Goal: Task Accomplishment & Management: Manage account settings

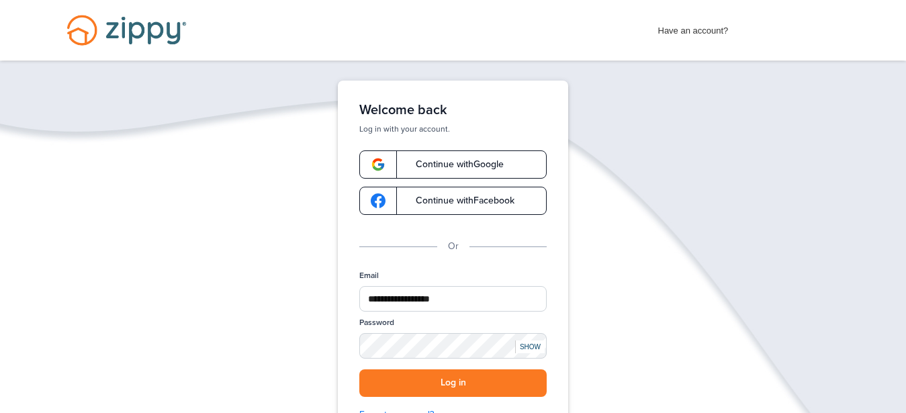
drag, startPoint x: 427, startPoint y: 386, endPoint x: 445, endPoint y: 408, distance: 28.6
click at [427, 385] on button "Log in" at bounding box center [452, 384] width 187 height 28
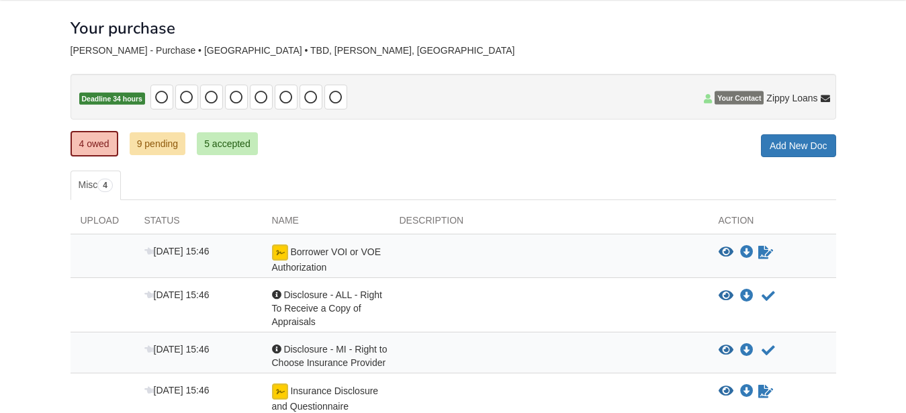
scroll to position [137, 0]
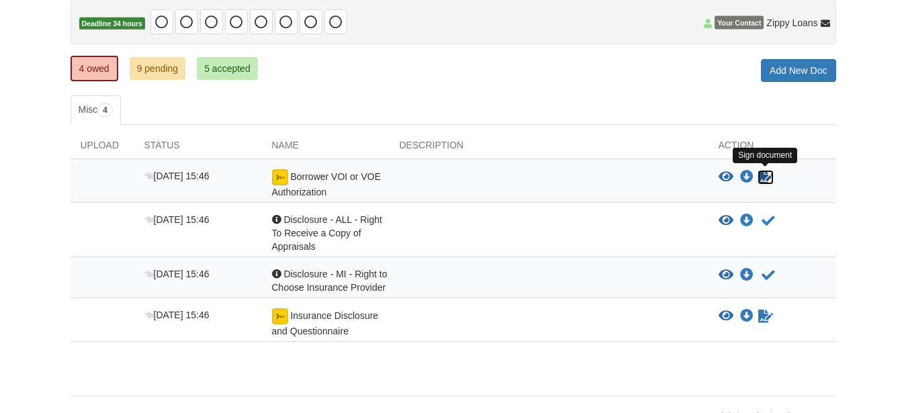
click at [767, 179] on icon "Sign Form" at bounding box center [765, 177] width 15 height 13
click at [723, 174] on icon "View Borrower VOI or VOE Authorization" at bounding box center [726, 177] width 15 height 13
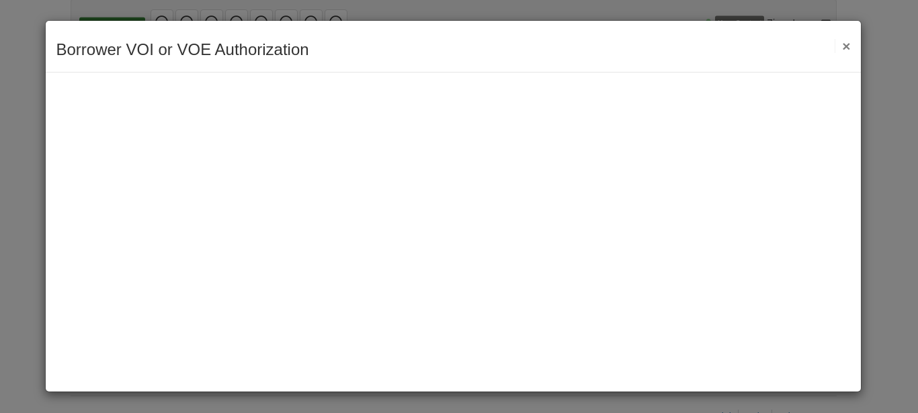
click at [844, 44] on button "×" at bounding box center [841, 46] width 15 height 14
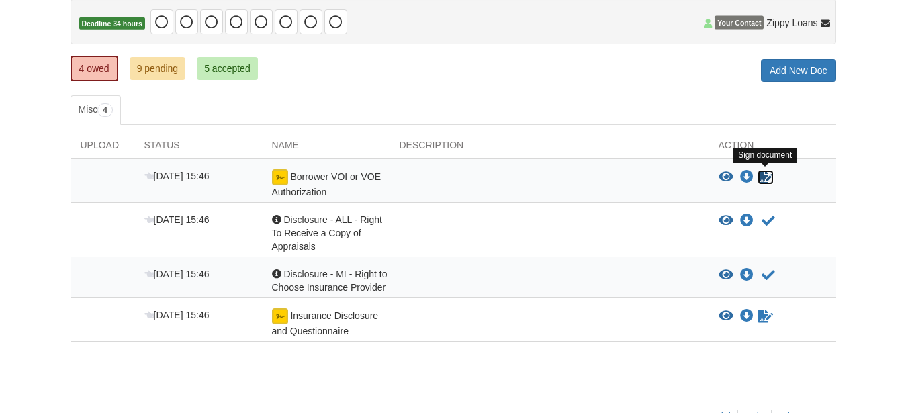
click at [763, 173] on icon "Sign Form" at bounding box center [765, 177] width 15 height 13
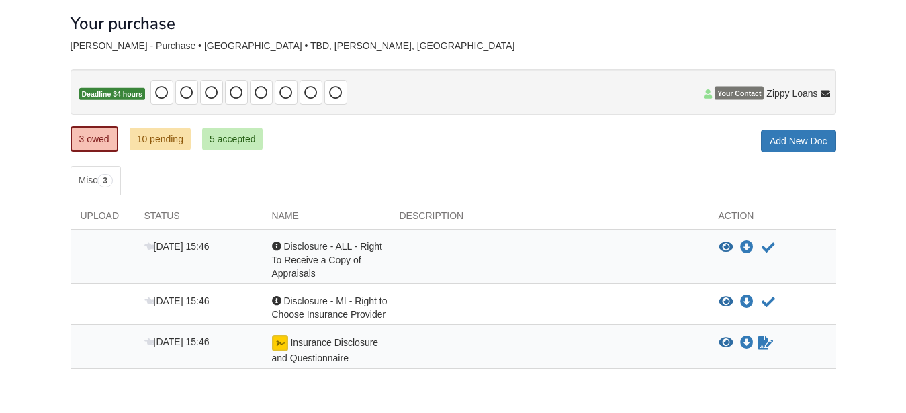
scroll to position [69, 0]
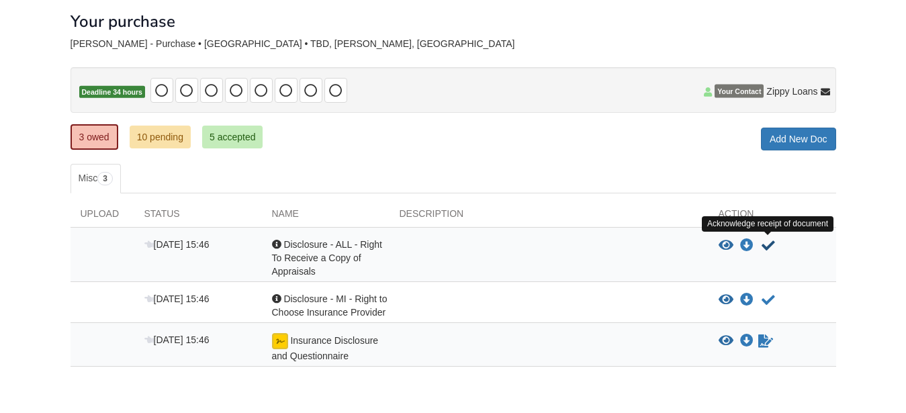
click at [769, 244] on icon "Acknowledge receipt of document" at bounding box center [768, 245] width 13 height 13
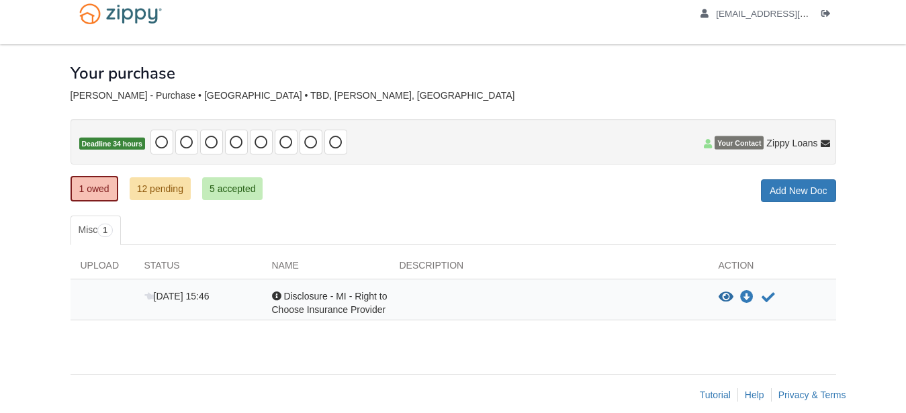
scroll to position [32, 0]
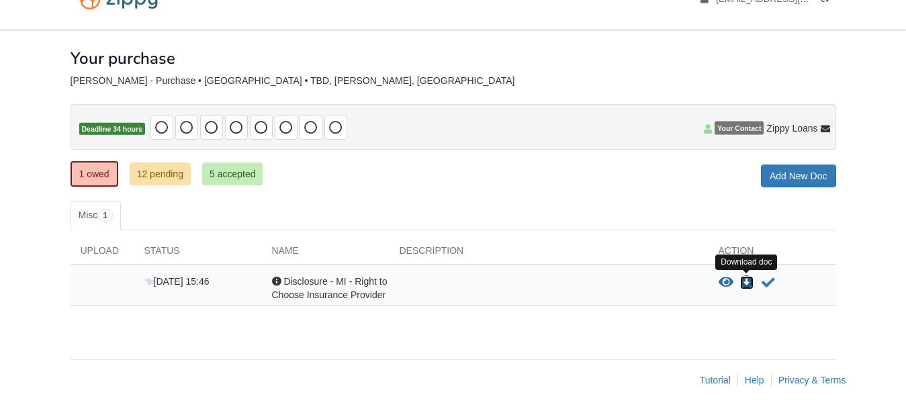
click at [748, 282] on icon "Download Disclosure - MI - Right to Choose Insurance Provider" at bounding box center [746, 282] width 13 height 13
click at [106, 177] on link "1 owed" at bounding box center [95, 174] width 48 height 26
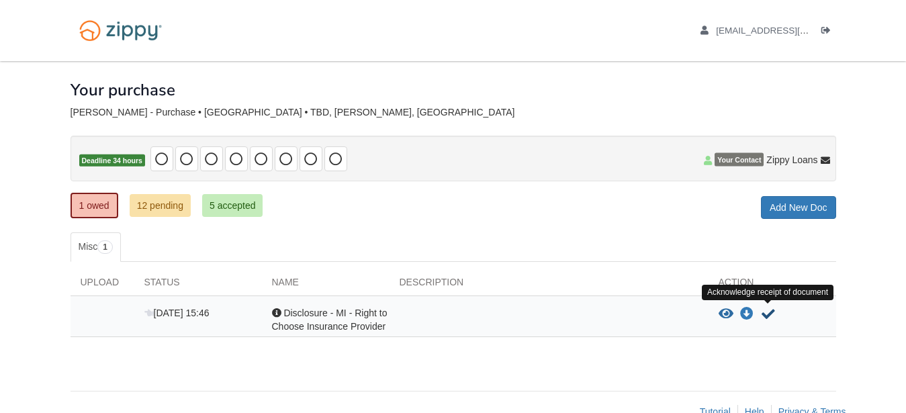
click at [769, 312] on icon "Acknowledge receipt of document" at bounding box center [768, 314] width 13 height 13
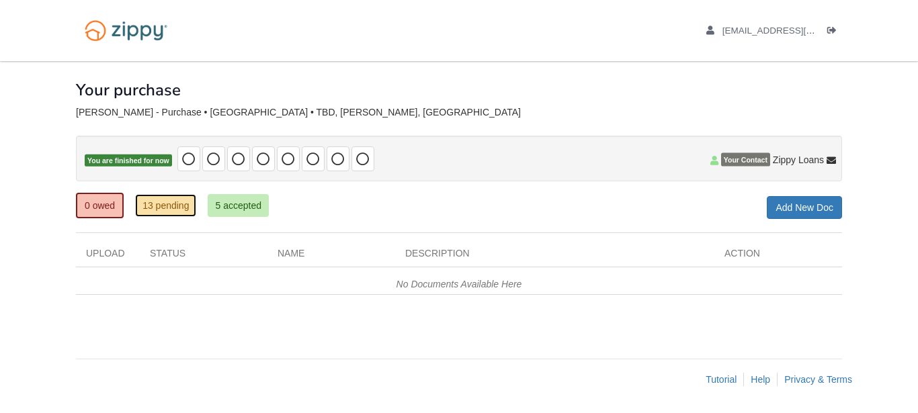
click at [182, 206] on link "13 pending" at bounding box center [165, 205] width 61 height 23
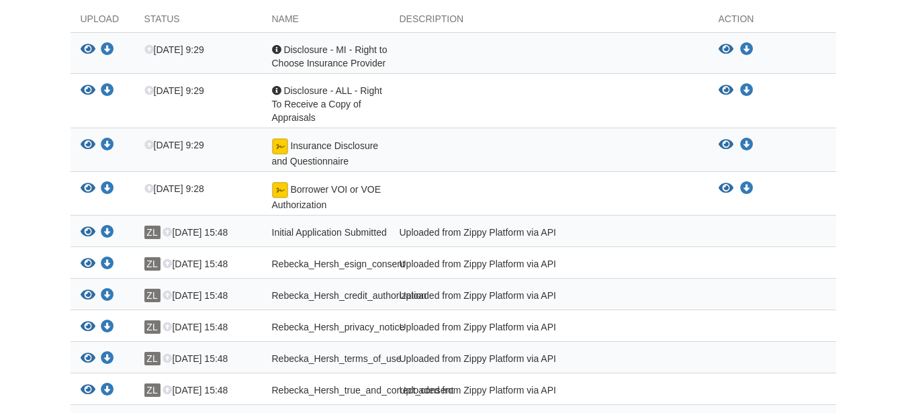
scroll to position [195, 0]
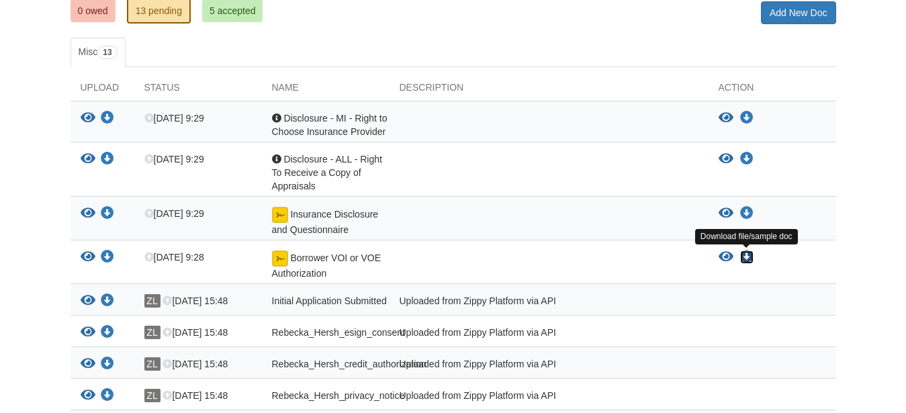
click at [744, 253] on icon "Download Borrower VOI or VOE Authorization" at bounding box center [746, 257] width 13 height 13
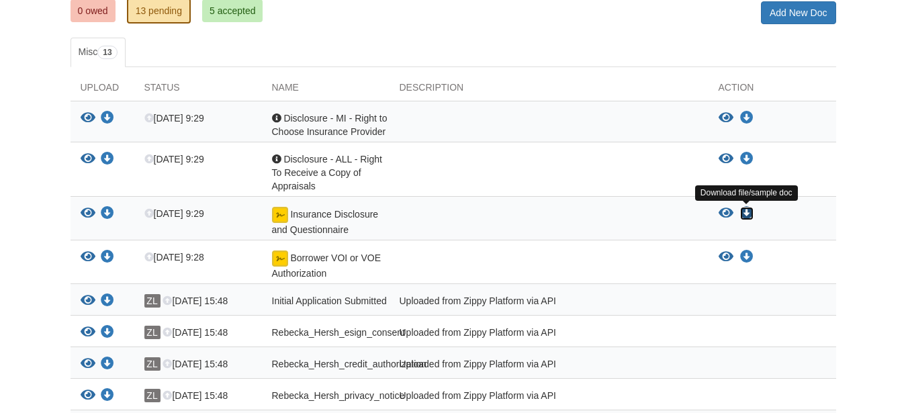
click at [745, 209] on icon "Download Insurance Disclosure and Questionnaire" at bounding box center [746, 213] width 13 height 13
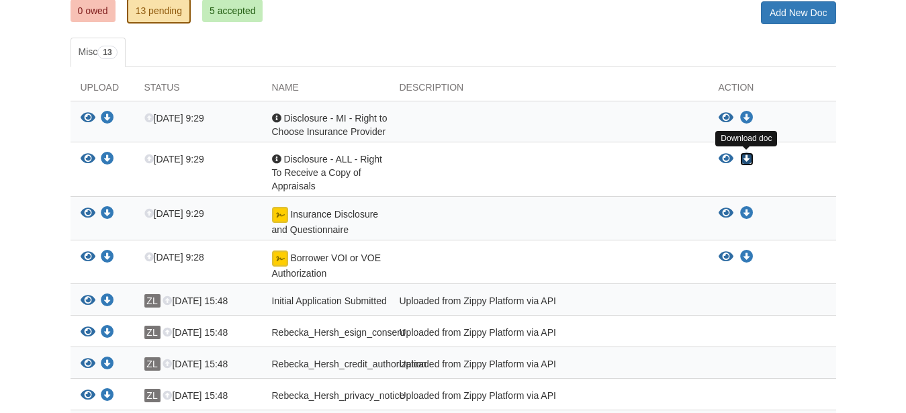
click at [747, 155] on icon "Download Disclosure - ALL - Right To Receive a Copy of Appraisals" at bounding box center [746, 159] width 13 height 13
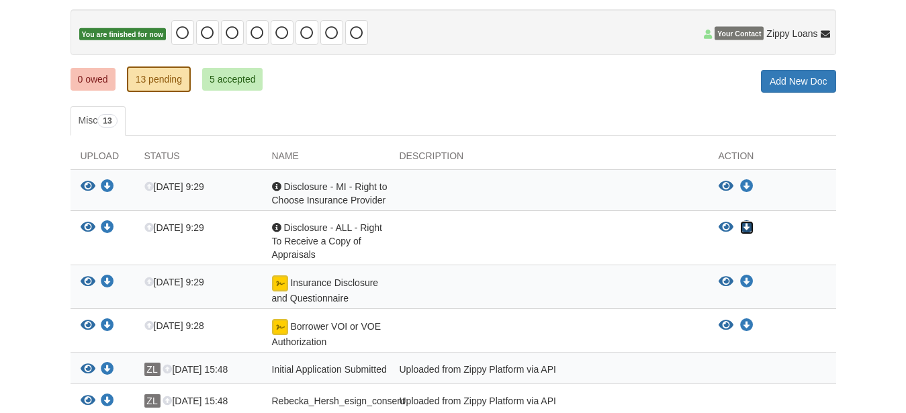
scroll to position [58, 0]
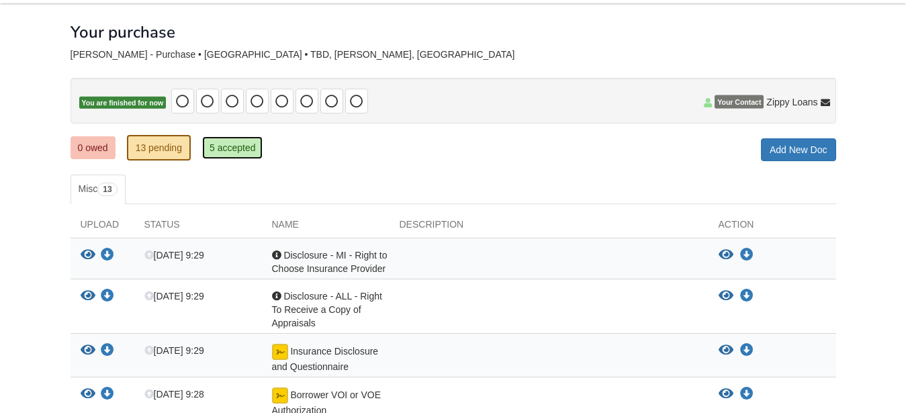
click at [253, 141] on link "5 accepted" at bounding box center [232, 147] width 61 height 23
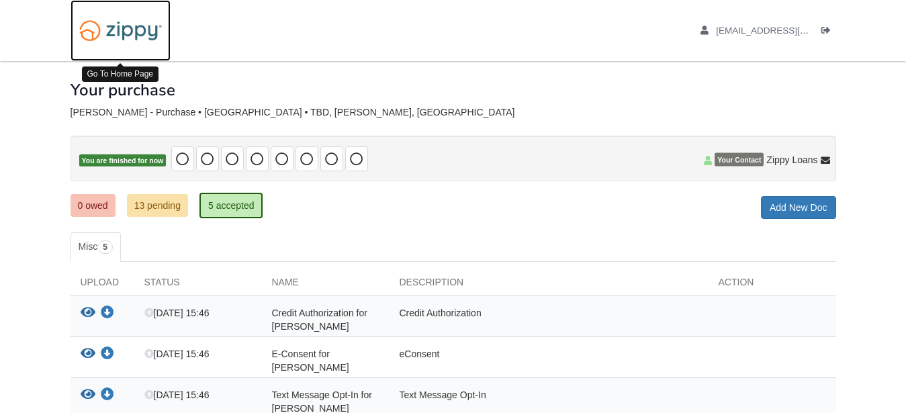
click at [157, 36] on img at bounding box center [121, 30] width 100 height 34
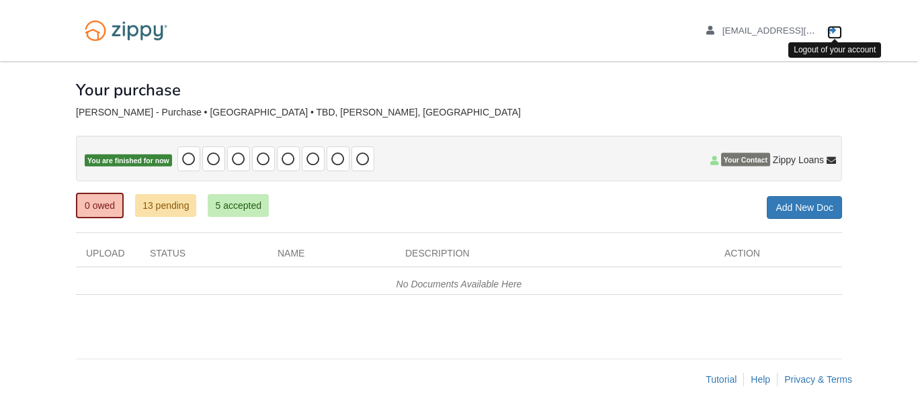
click at [836, 37] on link "Logout" at bounding box center [834, 32] width 15 height 13
